Goal: Book appointment/travel/reservation

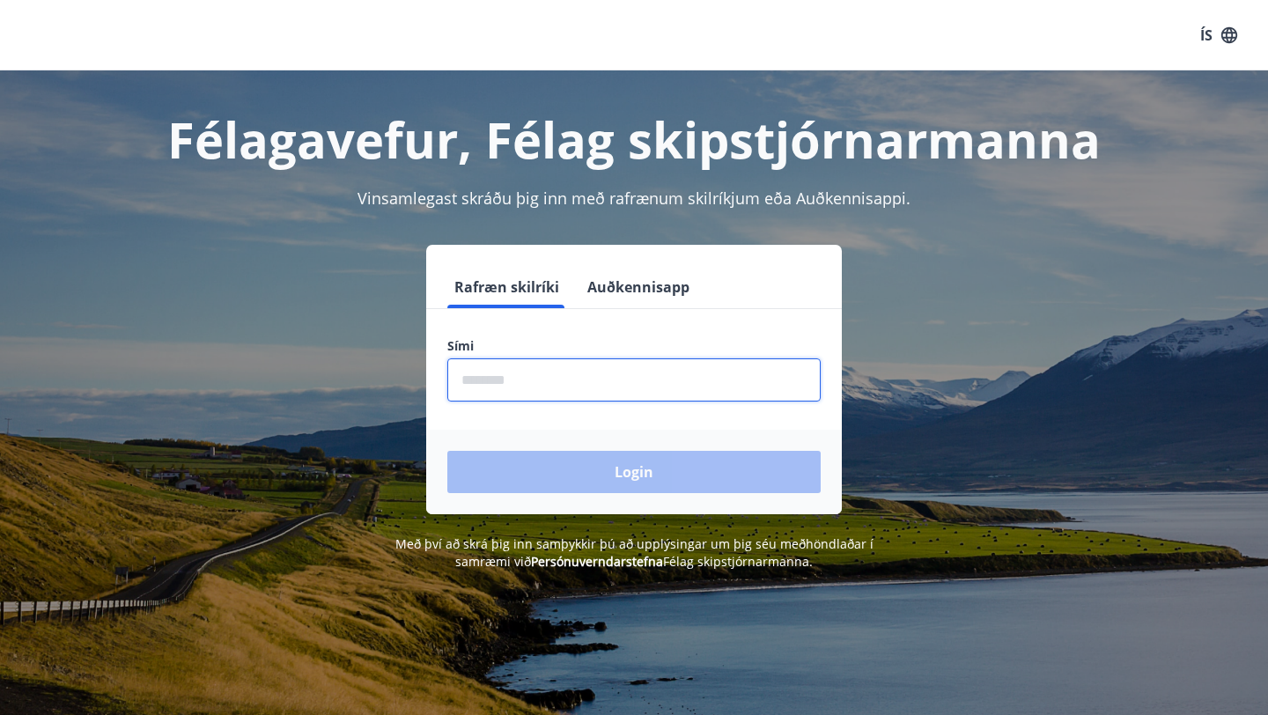
click at [544, 373] on input "phone" at bounding box center [633, 379] width 373 height 43
type input "********"
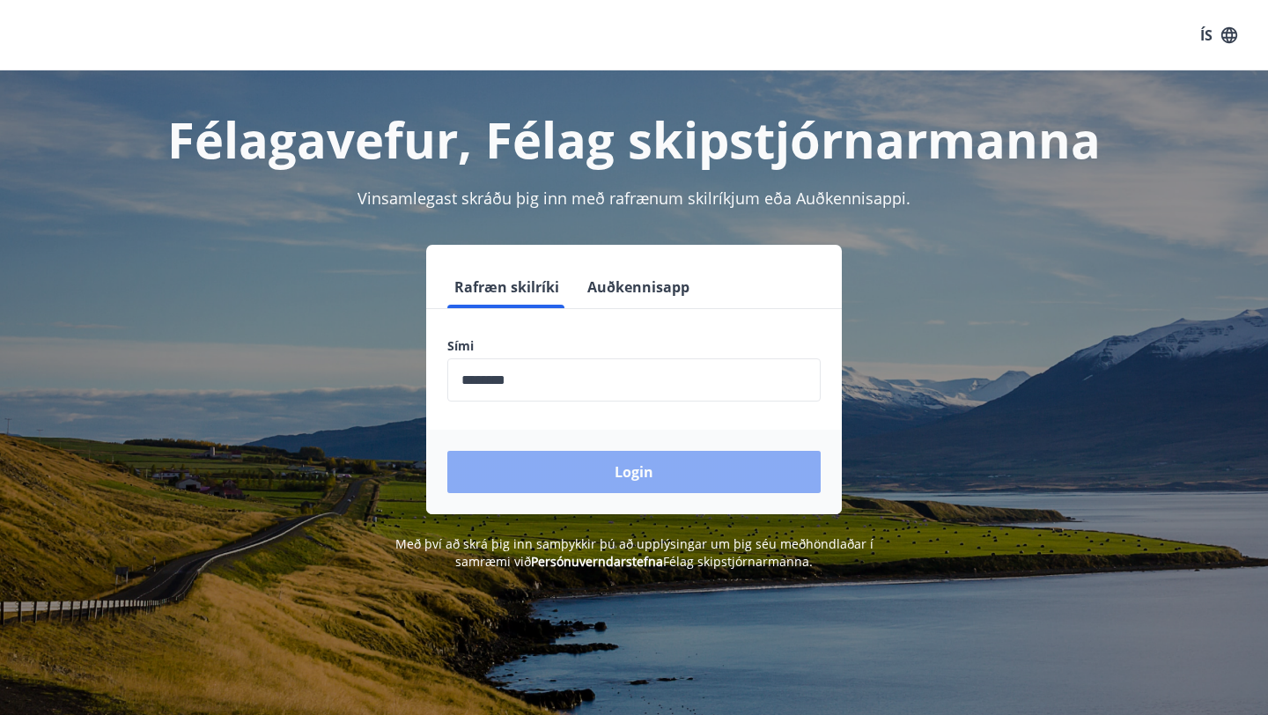
click at [585, 466] on button "Login" at bounding box center [633, 472] width 373 height 42
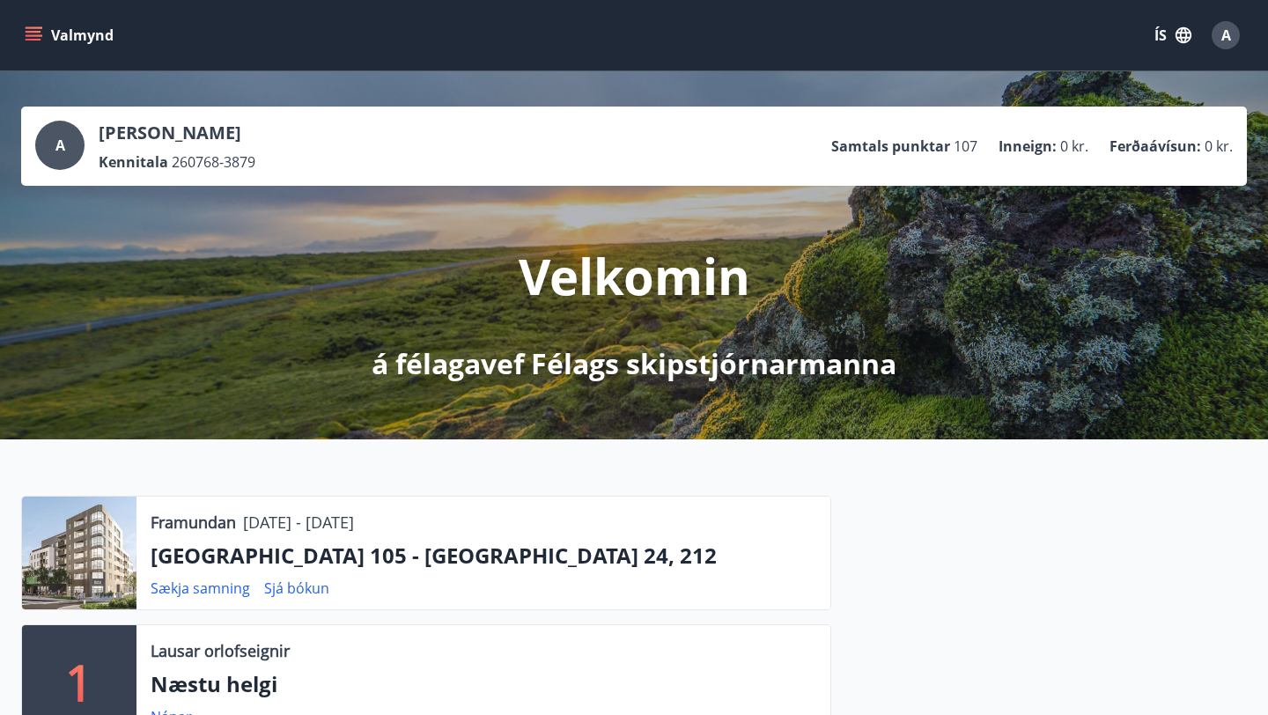
click at [33, 34] on icon "menu" at bounding box center [35, 35] width 19 height 2
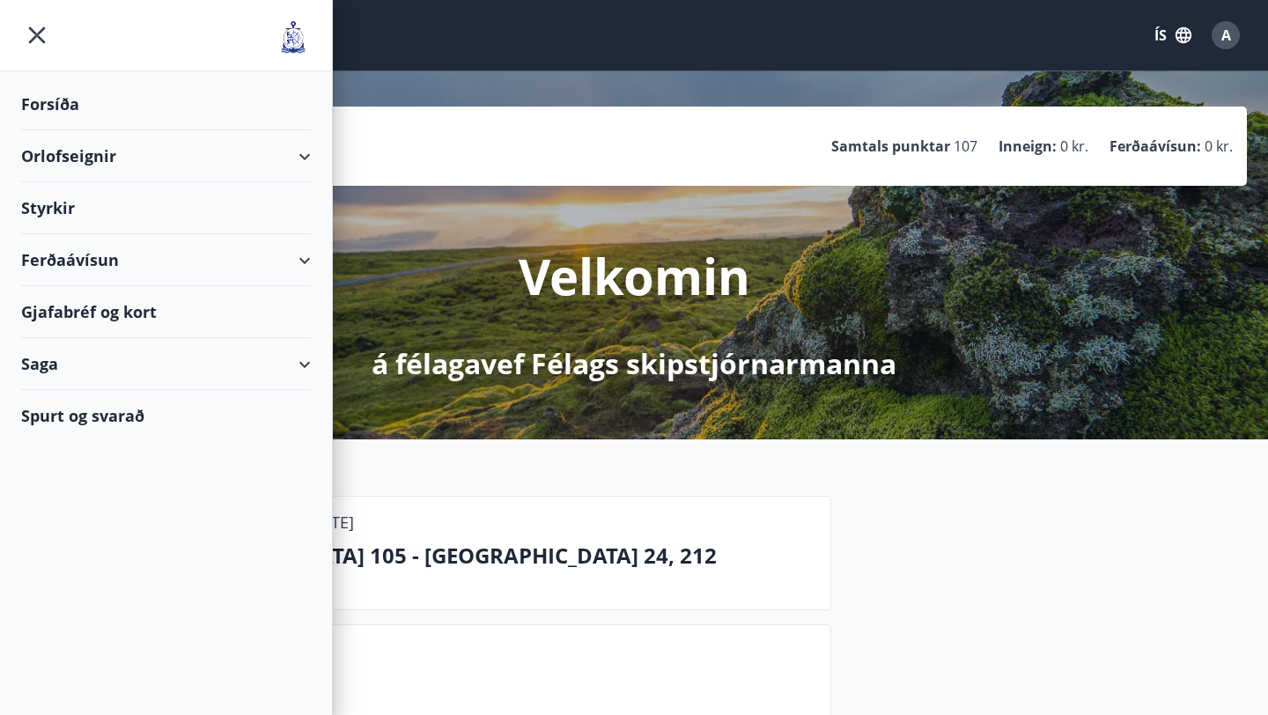
click at [79, 159] on div "Orlofseignir" at bounding box center [166, 156] width 290 height 52
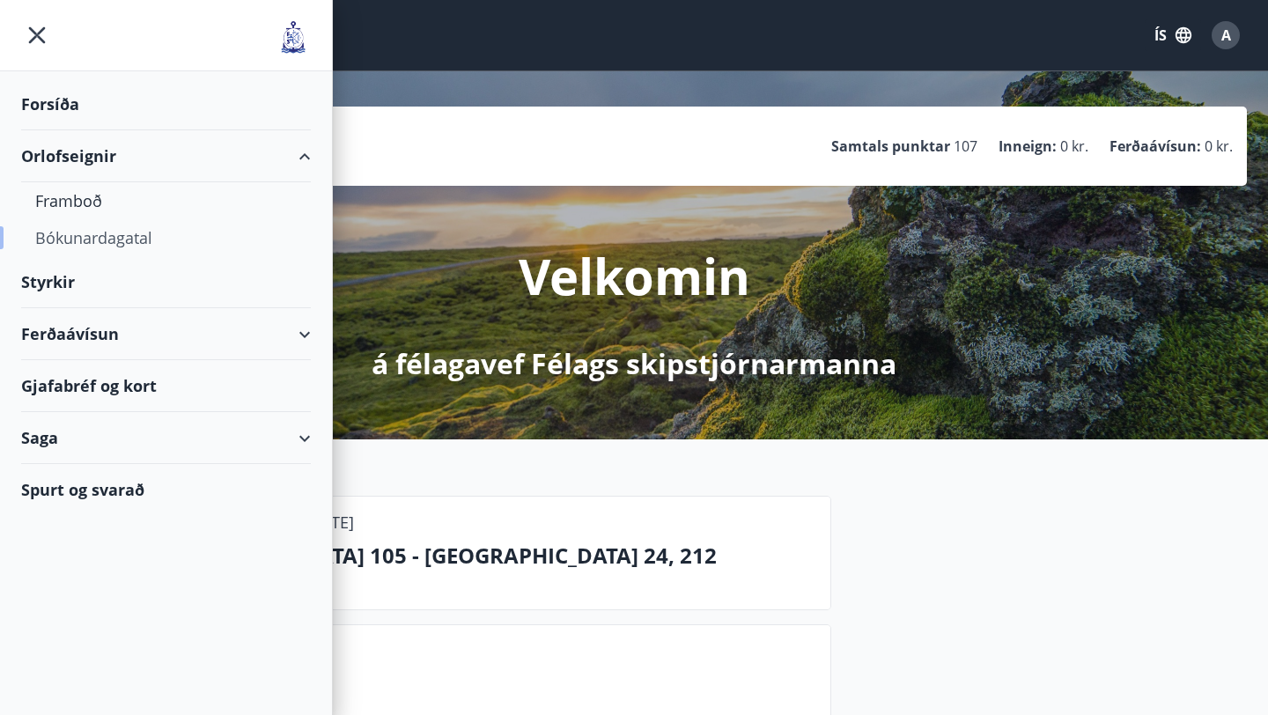
click at [63, 229] on div "Bókunardagatal" at bounding box center [165, 237] width 261 height 37
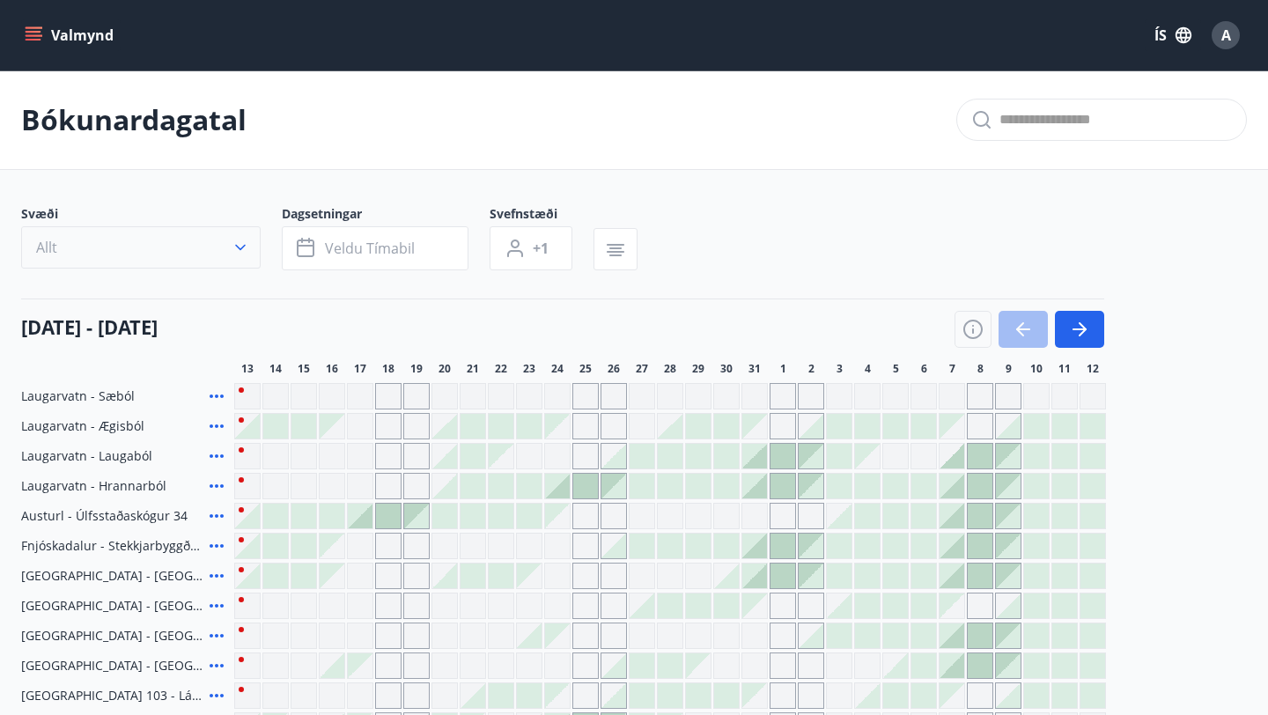
click at [242, 240] on icon "button" at bounding box center [241, 248] width 18 height 18
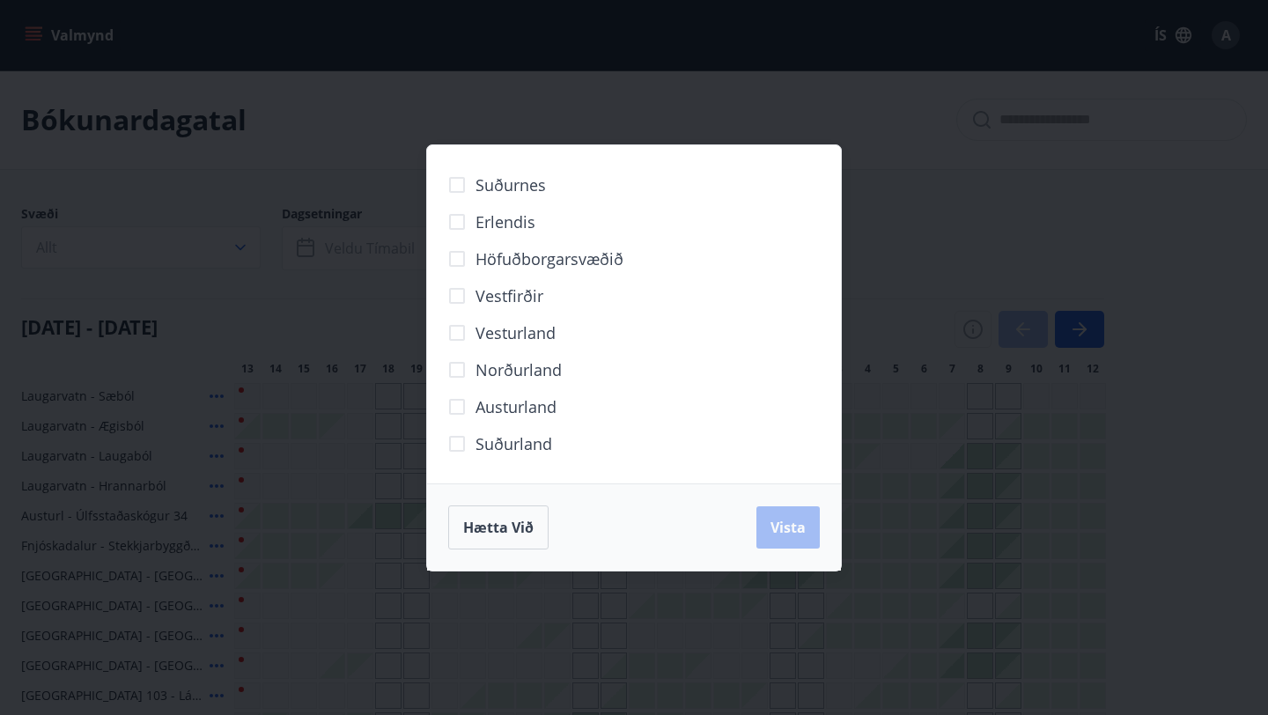
click at [570, 259] on span "Höfuðborgarsvæðið" at bounding box center [549, 258] width 148 height 23
click at [796, 529] on span "Vista" at bounding box center [787, 527] width 35 height 19
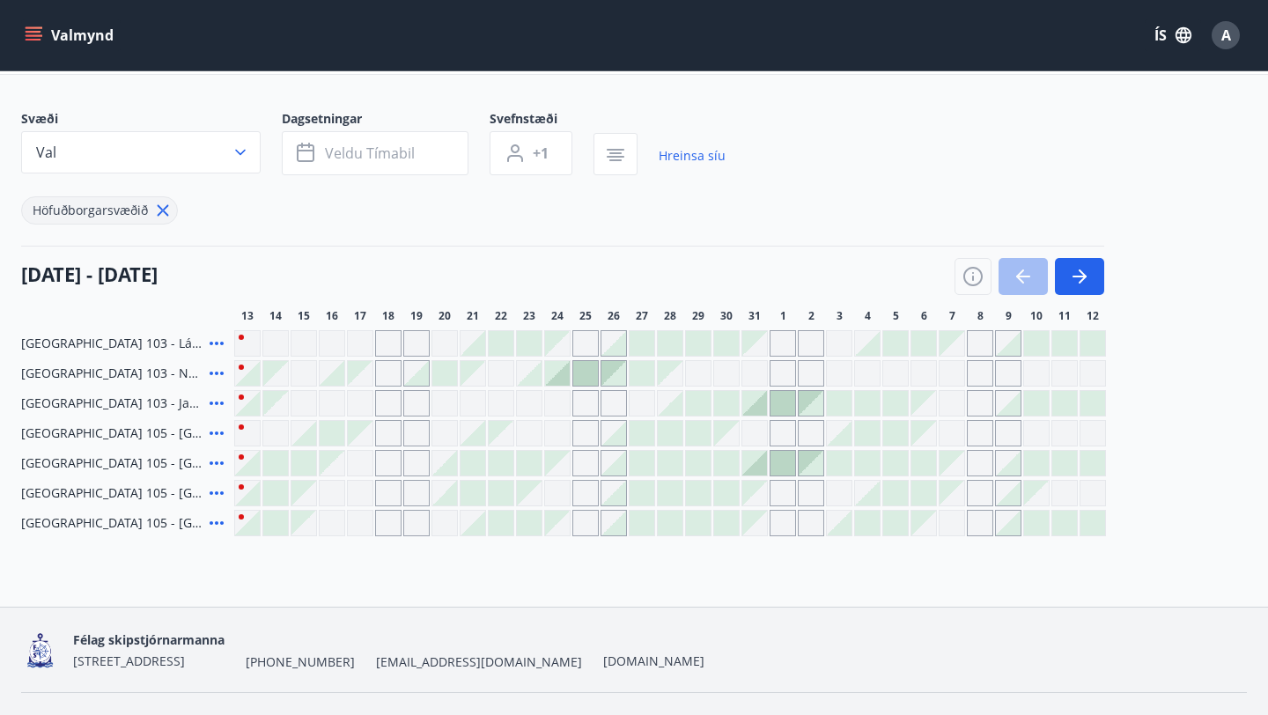
scroll to position [135, 0]
